Goal: Task Accomplishment & Management: Complete application form

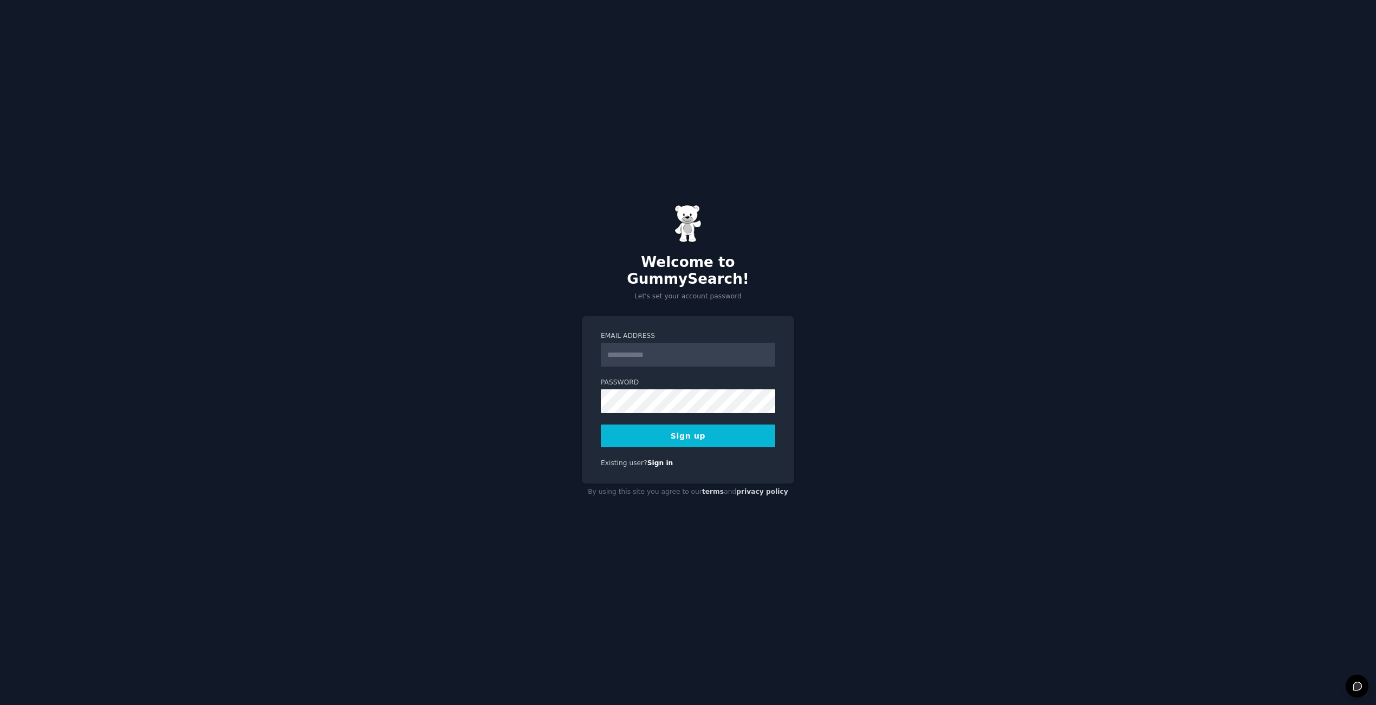
click at [436, 375] on div "Welcome to GummySearch! Let's set your account password Email Address Password …" at bounding box center [688, 352] width 1376 height 705
click at [639, 339] on div "Email Address" at bounding box center [688, 349] width 174 height 35
click at [639, 343] on input "Email Address" at bounding box center [688, 355] width 174 height 24
type input "**********"
click at [658, 427] on button "Sign up" at bounding box center [688, 436] width 174 height 23
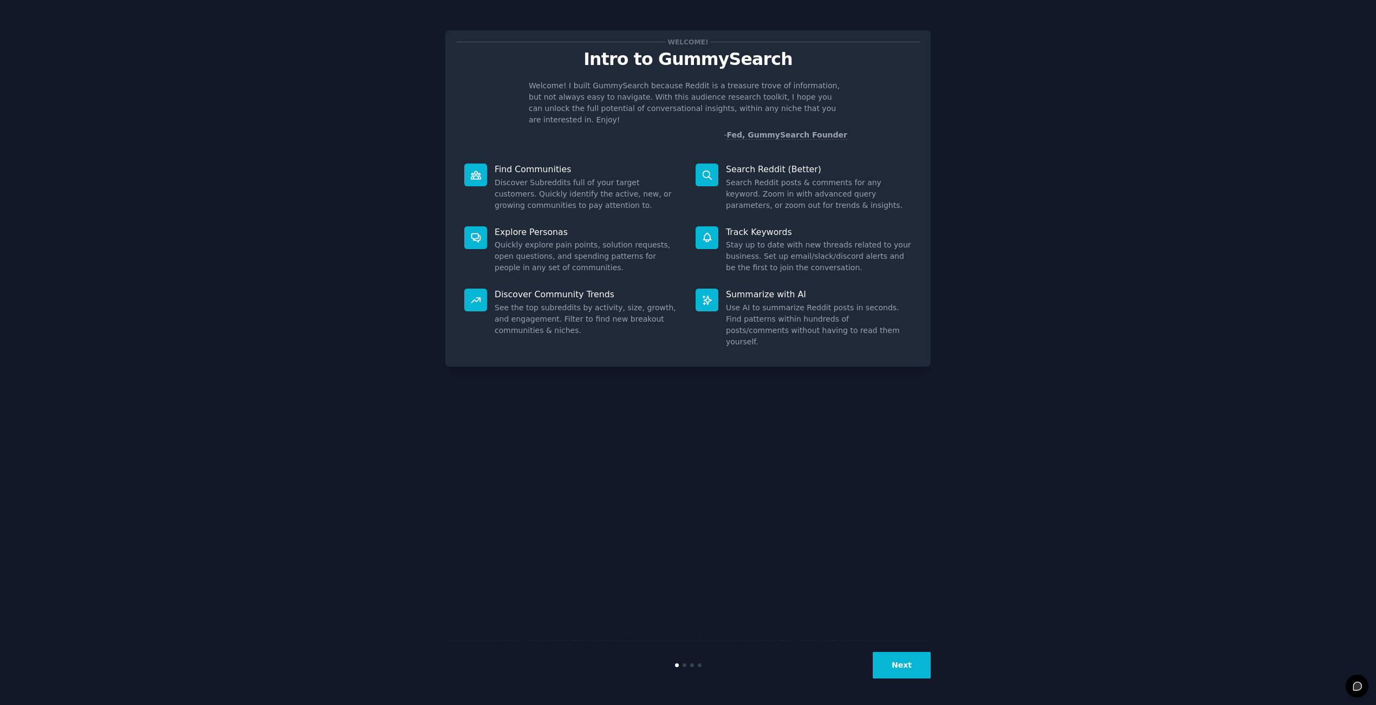
click at [904, 664] on button "Next" at bounding box center [902, 665] width 58 height 27
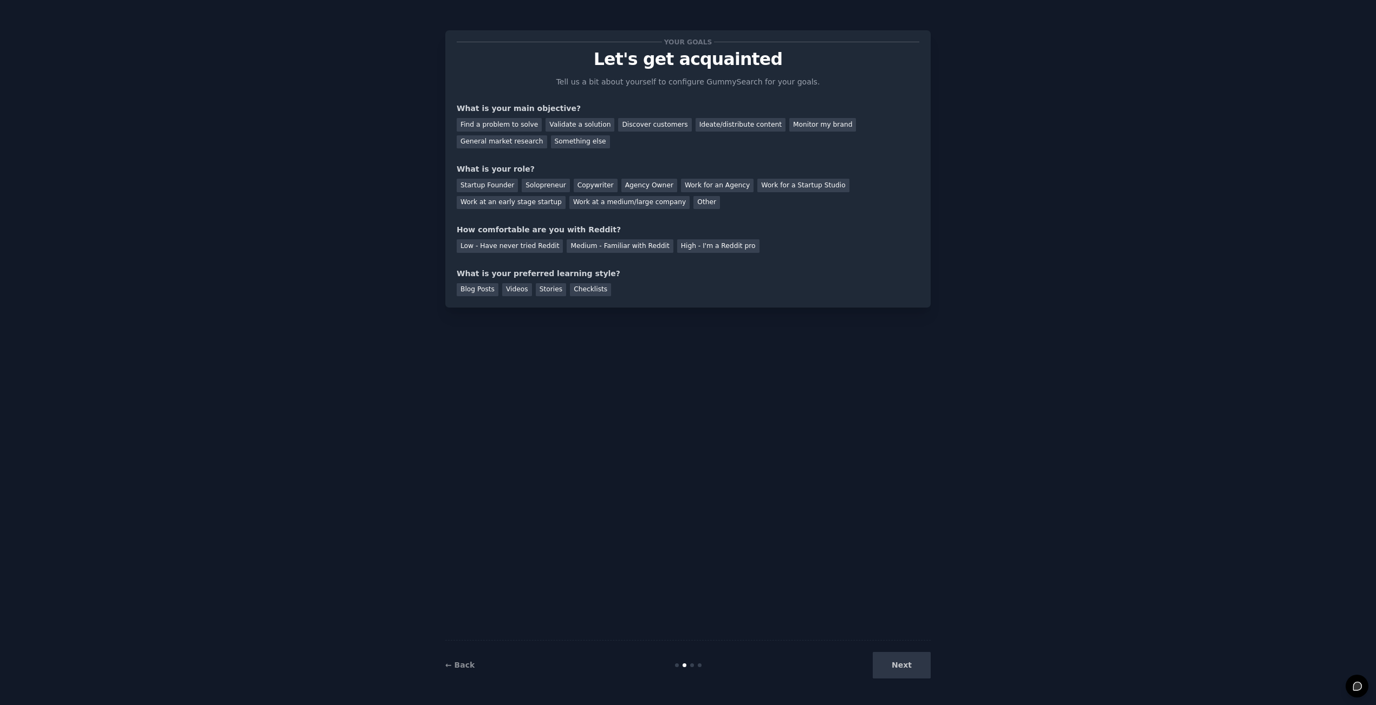
click at [904, 663] on div "Next" at bounding box center [850, 665] width 162 height 27
click at [512, 126] on div "Find a problem to solve" at bounding box center [499, 125] width 85 height 14
click at [565, 125] on div "Validate a solution" at bounding box center [579, 125] width 69 height 14
click at [516, 127] on div "Find a problem to solve" at bounding box center [499, 125] width 85 height 14
click at [541, 184] on div "Solopreneur" at bounding box center [546, 186] width 48 height 14
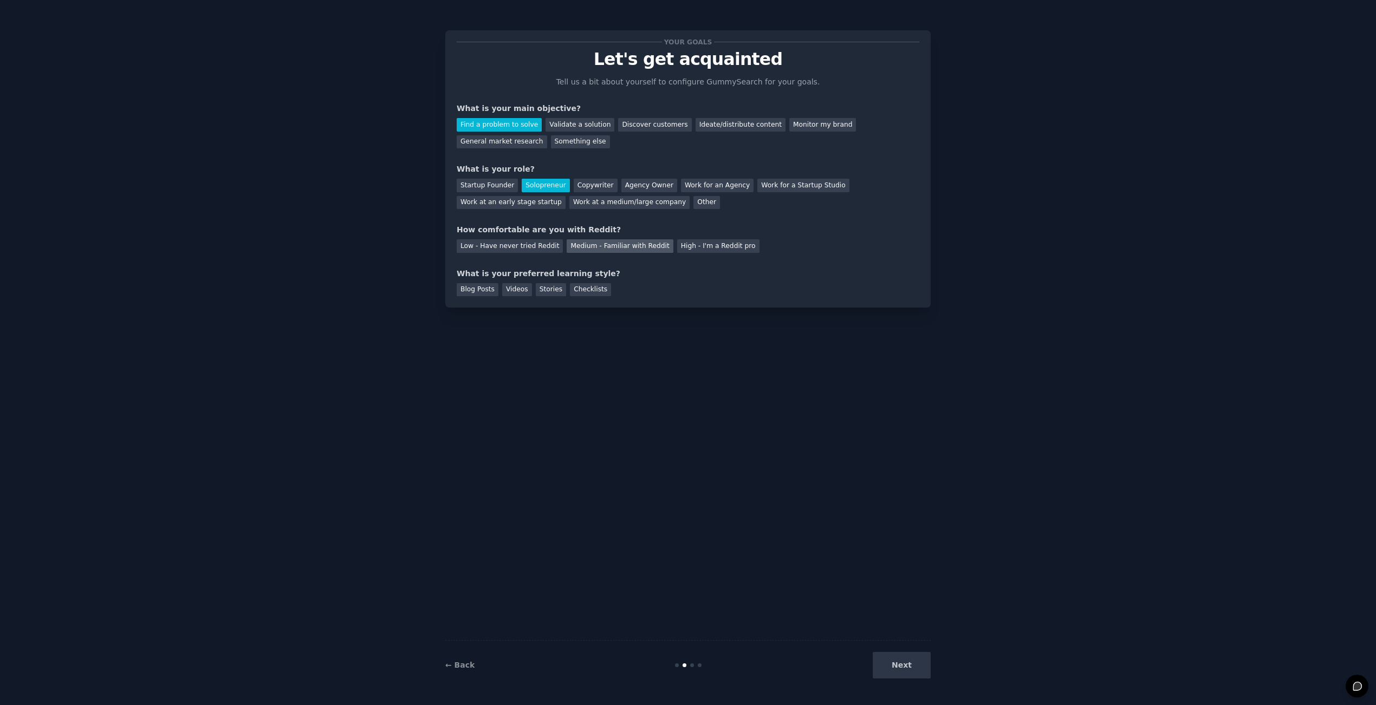
click at [588, 246] on div "Medium - Familiar with Reddit" at bounding box center [620, 246] width 106 height 14
click at [510, 293] on div "Videos" at bounding box center [517, 290] width 30 height 14
click at [479, 293] on div "Blog Posts" at bounding box center [478, 290] width 42 height 14
click at [512, 290] on div "Videos" at bounding box center [517, 290] width 30 height 14
click at [901, 676] on button "Next" at bounding box center [902, 665] width 58 height 27
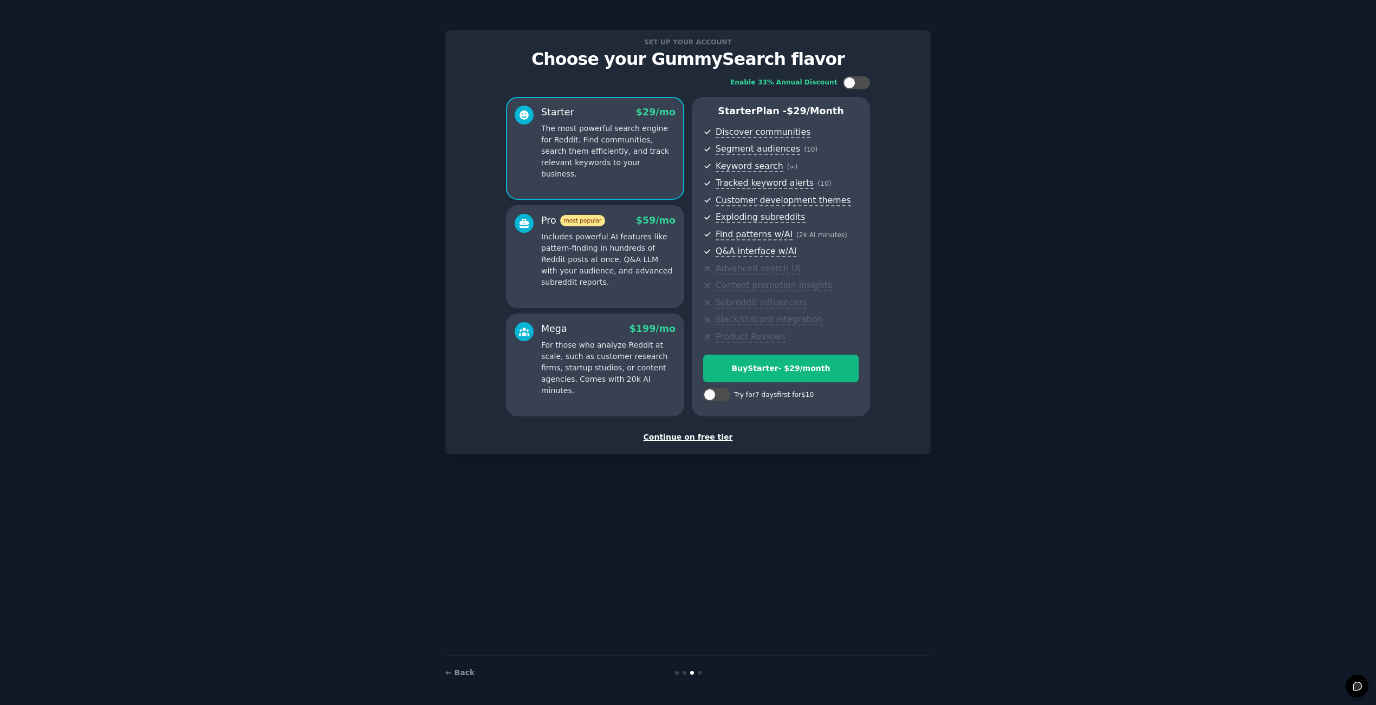
click at [698, 438] on div "Continue on free tier" at bounding box center [688, 437] width 463 height 11
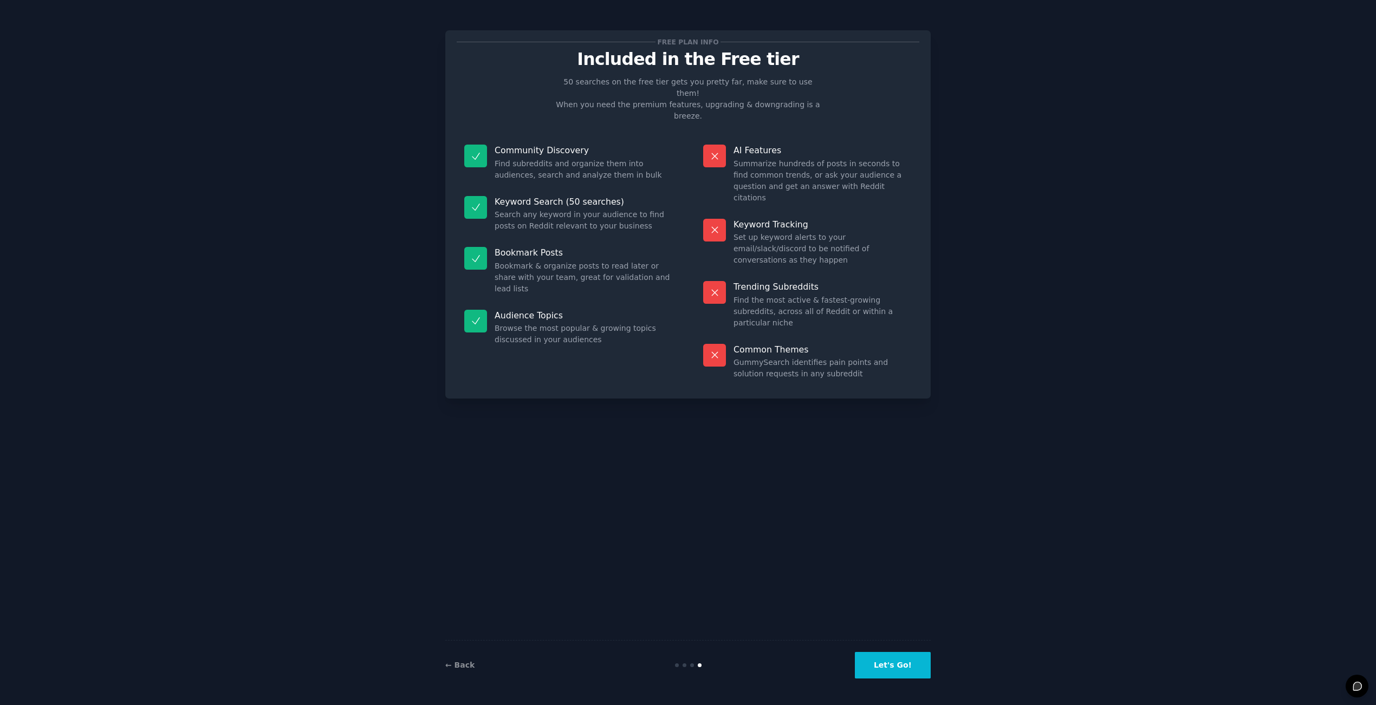
click at [904, 673] on button "Let's Go!" at bounding box center [893, 665] width 76 height 27
